Goal: Task Accomplishment & Management: Complete application form

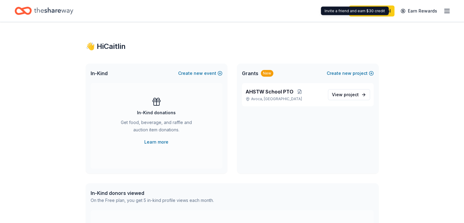
click at [442, 10] on div "Start free trial Earn Rewards" at bounding box center [232, 11] width 464 height 22
click at [444, 12] on icon "button" at bounding box center [447, 10] width 7 height 7
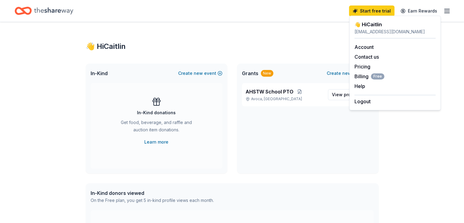
click at [22, 9] on div "Start free trial Earn Rewards" at bounding box center [232, 11] width 464 height 22
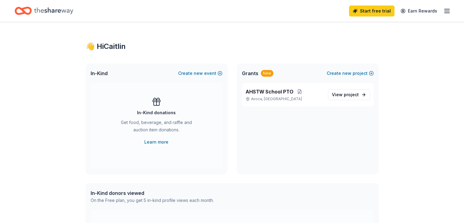
click at [31, 13] on icon "Home" at bounding box center [25, 11] width 9 height 6
click at [357, 12] on link "Start free trial" at bounding box center [371, 10] width 45 height 11
click at [202, 73] on span "new" at bounding box center [198, 73] width 9 height 7
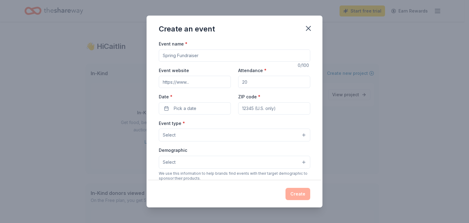
click at [194, 58] on input "Event name *" at bounding box center [234, 55] width 151 height 12
click at [209, 58] on input "Event name *" at bounding box center [234, 55] width 151 height 12
type input "Parent Teacher Conferences"
type input "160"
click at [180, 105] on span "Pick a date" at bounding box center [185, 108] width 23 height 7
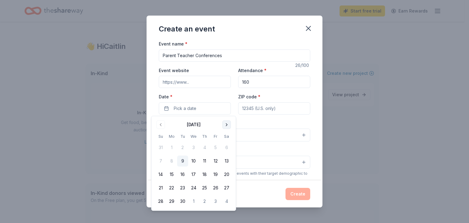
click at [228, 124] on button "Go to next month" at bounding box center [226, 124] width 9 height 9
click at [173, 203] on button "27" at bounding box center [171, 201] width 11 height 11
click at [252, 111] on input "ZIP code *" at bounding box center [274, 108] width 72 height 12
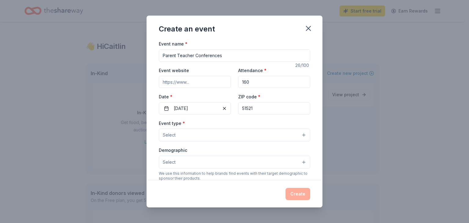
type input "51521"
click at [170, 125] on label "Event type *" at bounding box center [172, 123] width 26 height 6
click at [169, 132] on span "Select" at bounding box center [169, 134] width 13 height 7
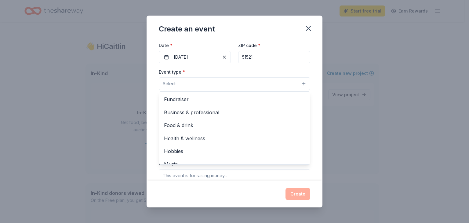
scroll to position [61, 0]
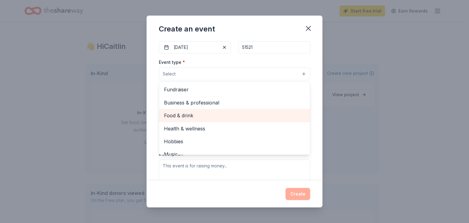
click at [216, 117] on span "Food & drink" at bounding box center [234, 115] width 141 height 8
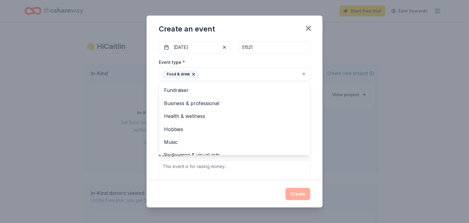
click at [314, 102] on div "Event name * Parent Teacher Conferences 26 /100 Event website Attendance * 160 …" at bounding box center [235, 110] width 176 height 140
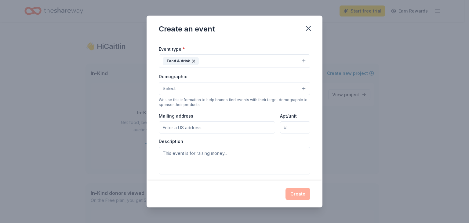
scroll to position [77, 0]
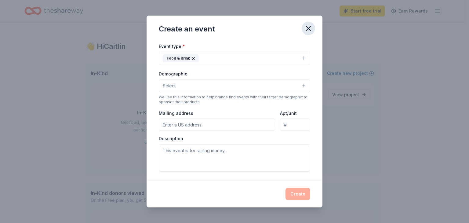
click at [311, 28] on icon "button" at bounding box center [308, 28] width 9 height 9
